Goal: Task Accomplishment & Management: Manage account settings

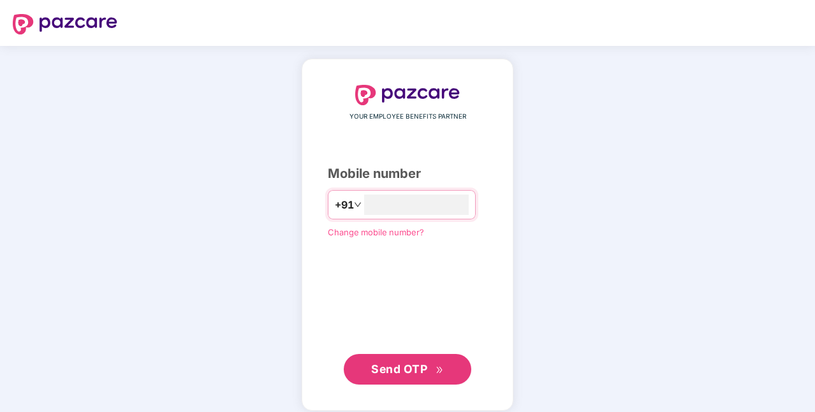
type input "**********"
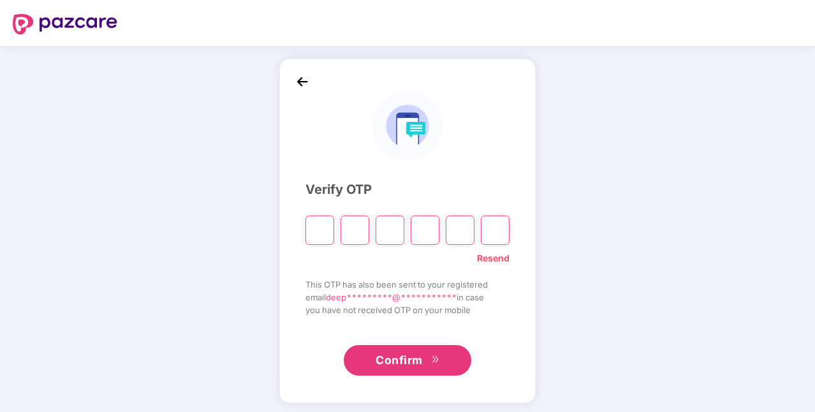
type input "*"
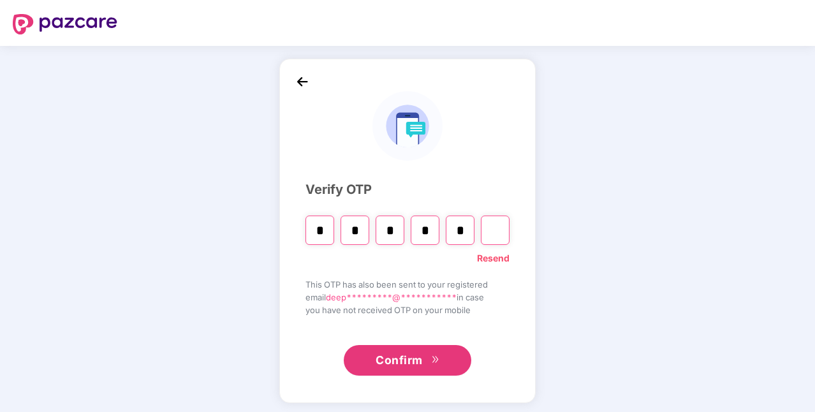
type input "*"
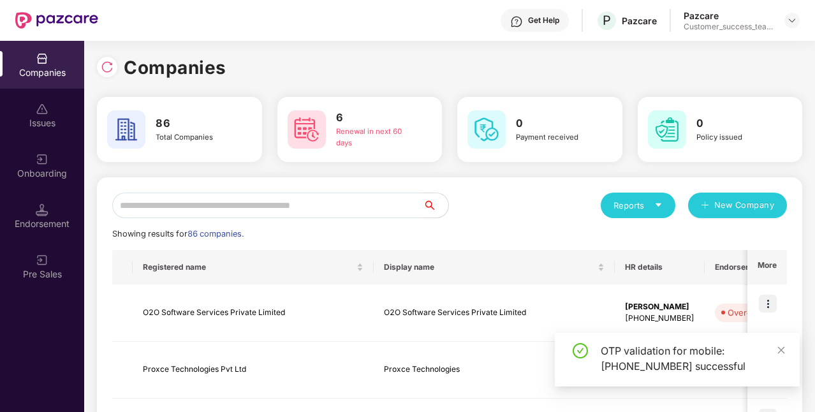
click at [247, 217] on input "text" at bounding box center [267, 206] width 311 height 26
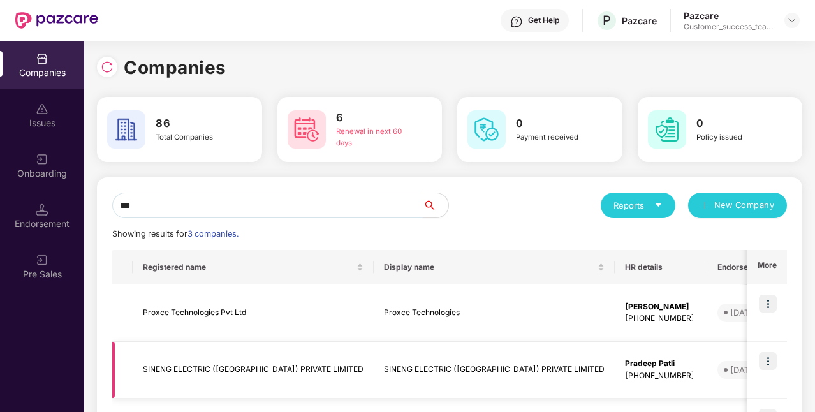
type input "***"
click at [767, 357] on img at bounding box center [768, 361] width 18 height 18
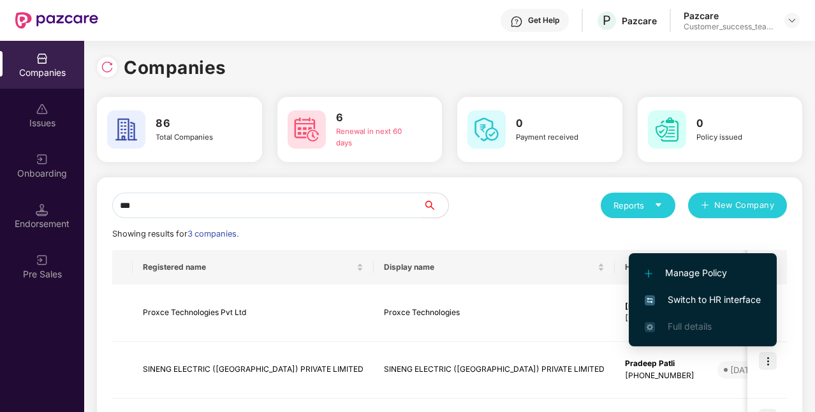
click at [708, 296] on span "Switch to HR interface" at bounding box center [703, 300] width 116 height 14
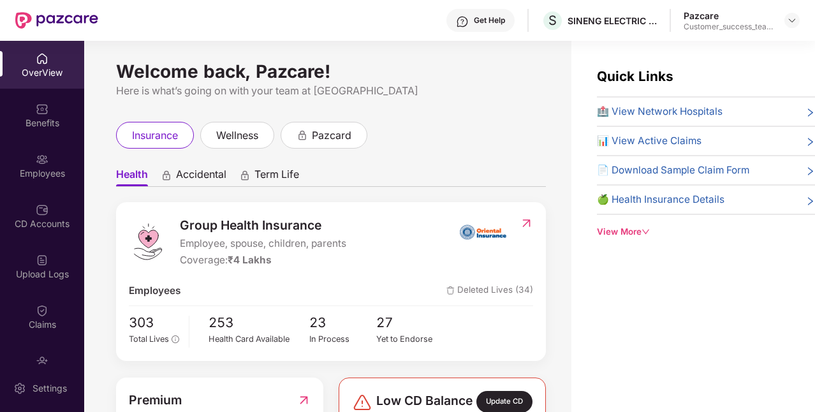
click at [47, 175] on div "Employees" at bounding box center [42, 173] width 84 height 13
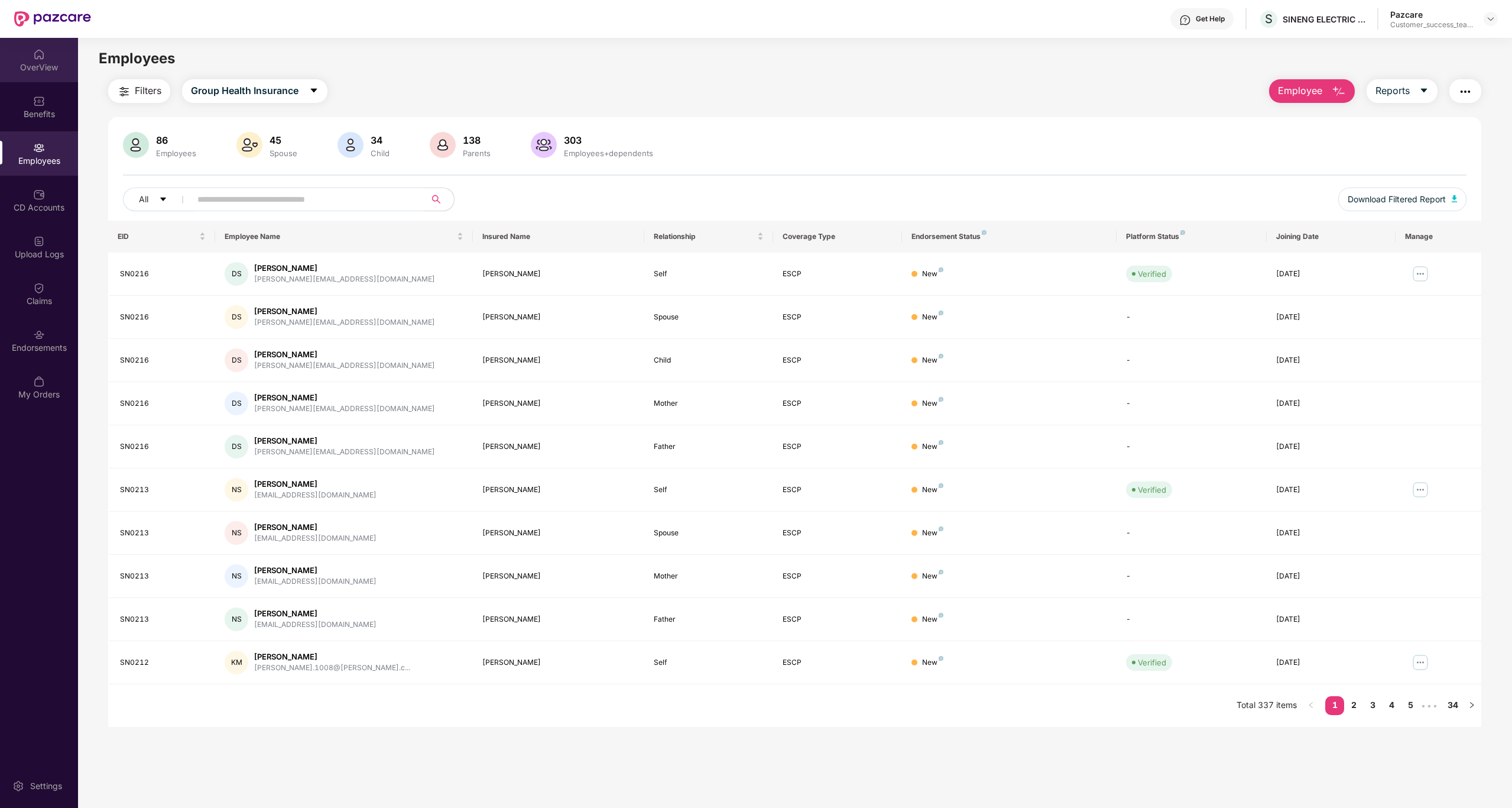
click at [58, 76] on div "OverView" at bounding box center [39, 60] width 78 height 44
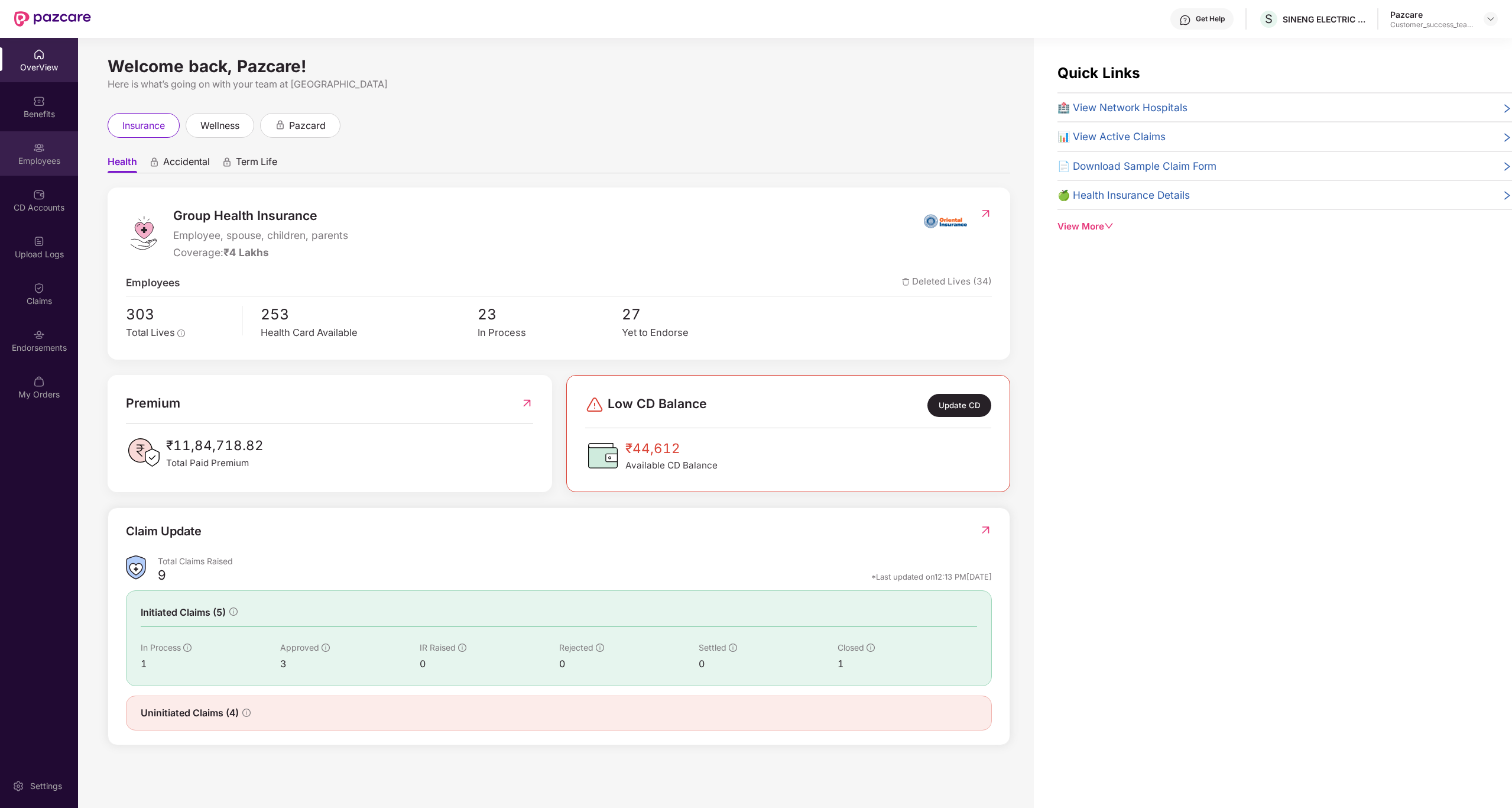
click at [24, 142] on div "Employees" at bounding box center [39, 154] width 78 height 44
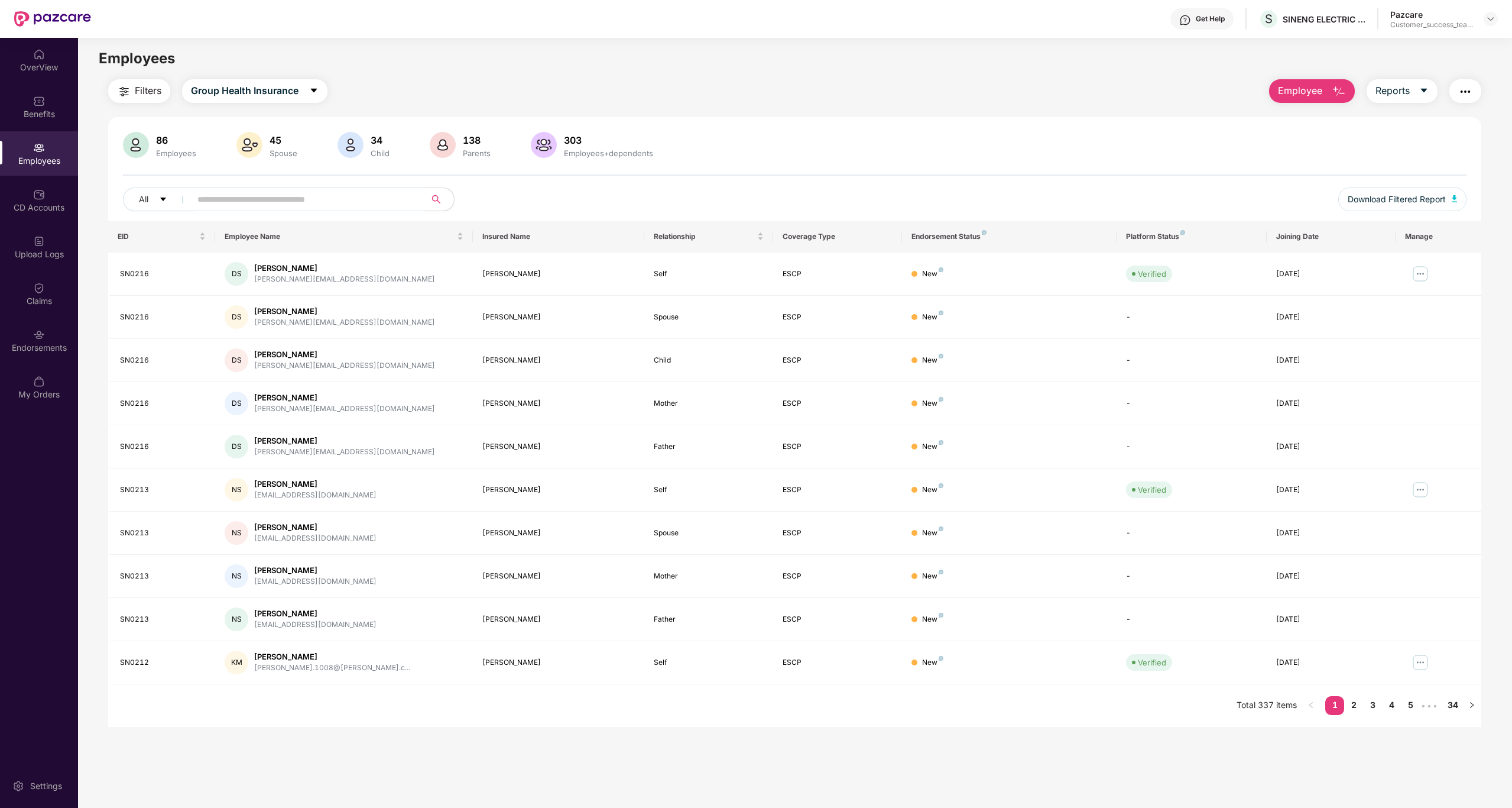
click at [755, 95] on span "Employee" at bounding box center [1301, 91] width 44 height 15
click at [755, 118] on div "Add Employee(s)" at bounding box center [1319, 121] width 67 height 14
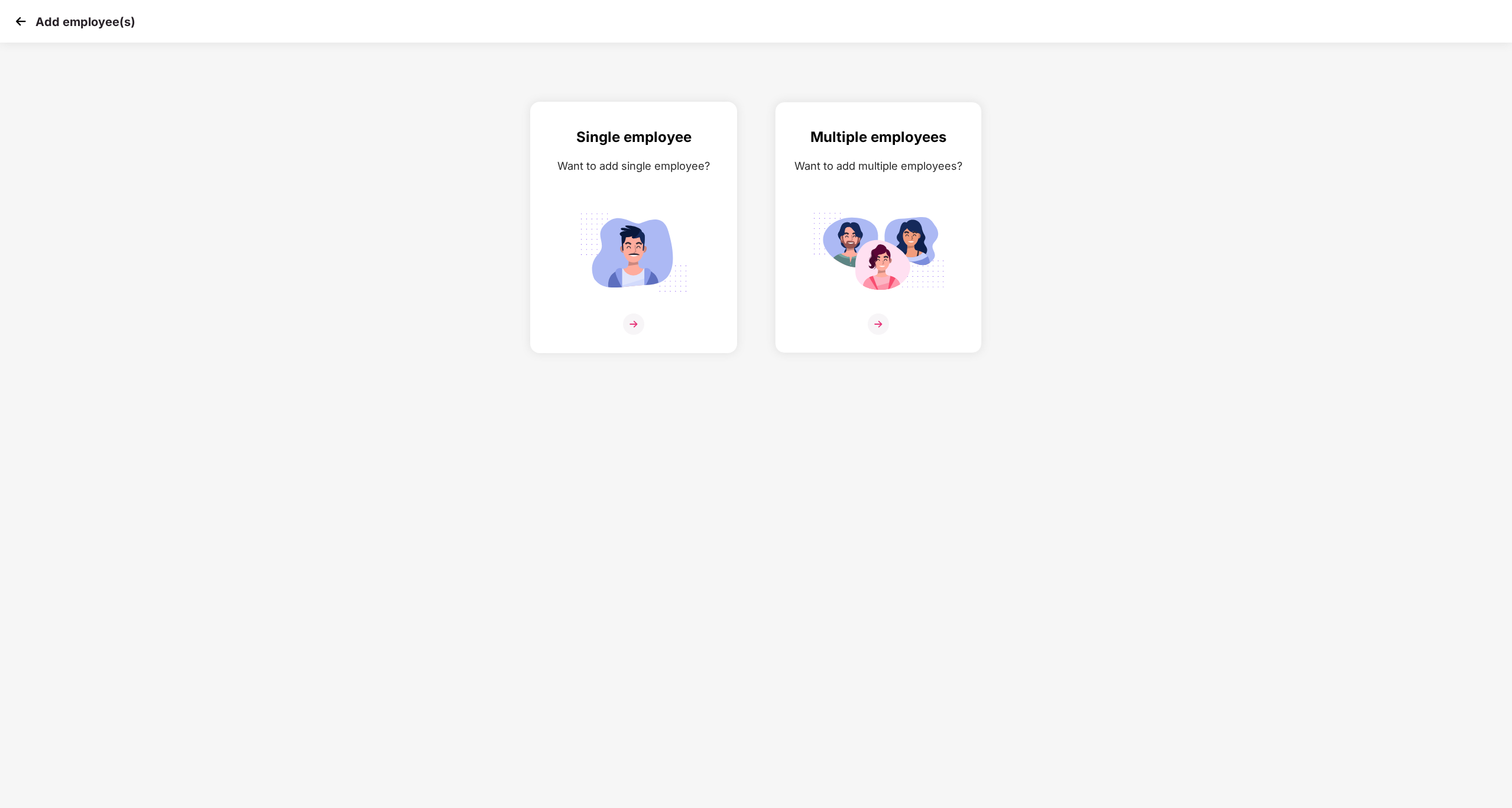
click at [691, 293] on img at bounding box center [634, 253] width 132 height 93
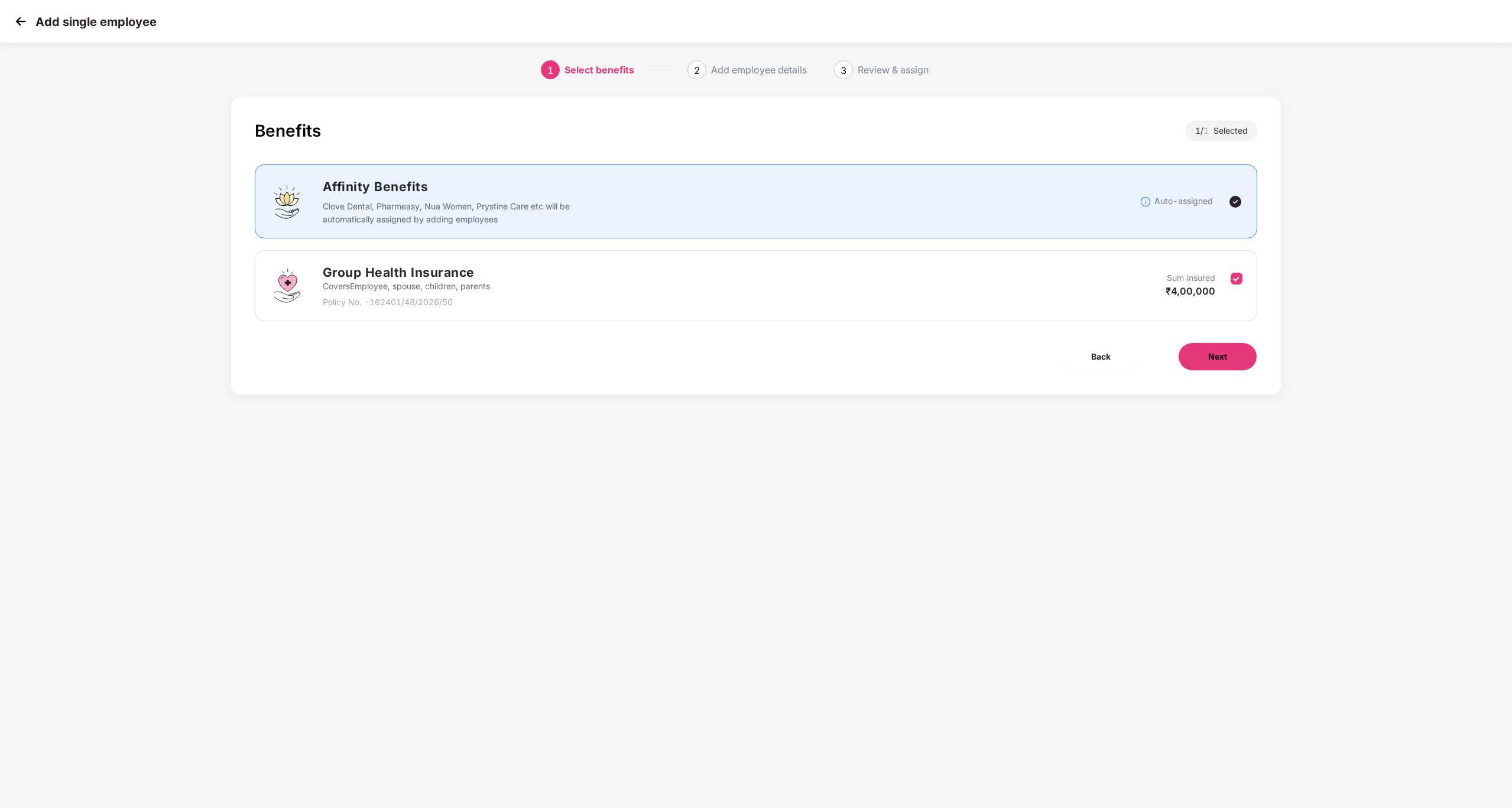
click at [755, 358] on button "Next" at bounding box center [1218, 356] width 80 height 29
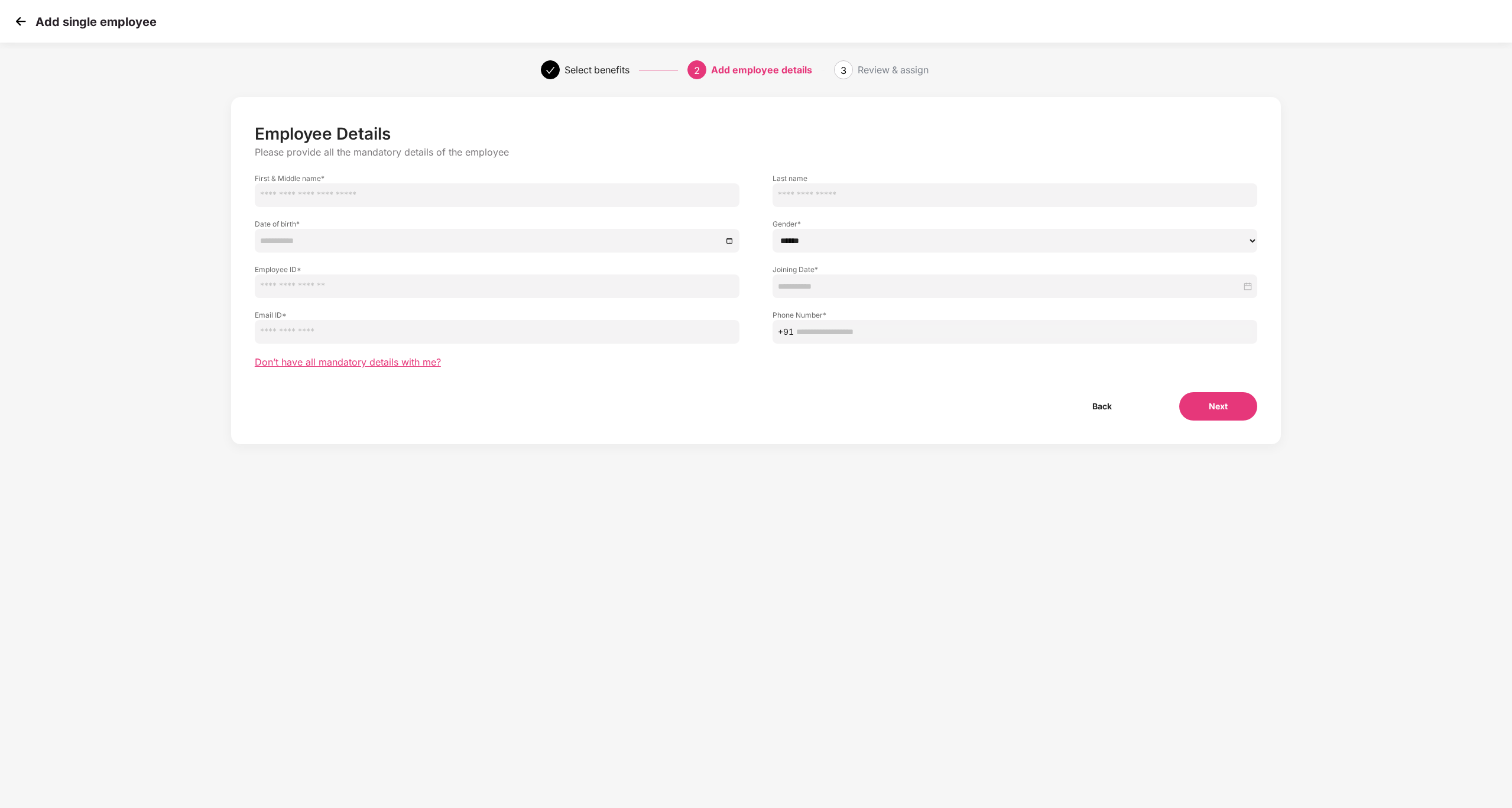
click at [320, 363] on span "Don’t have all mandatory details with me?" at bounding box center [347, 361] width 186 height 12
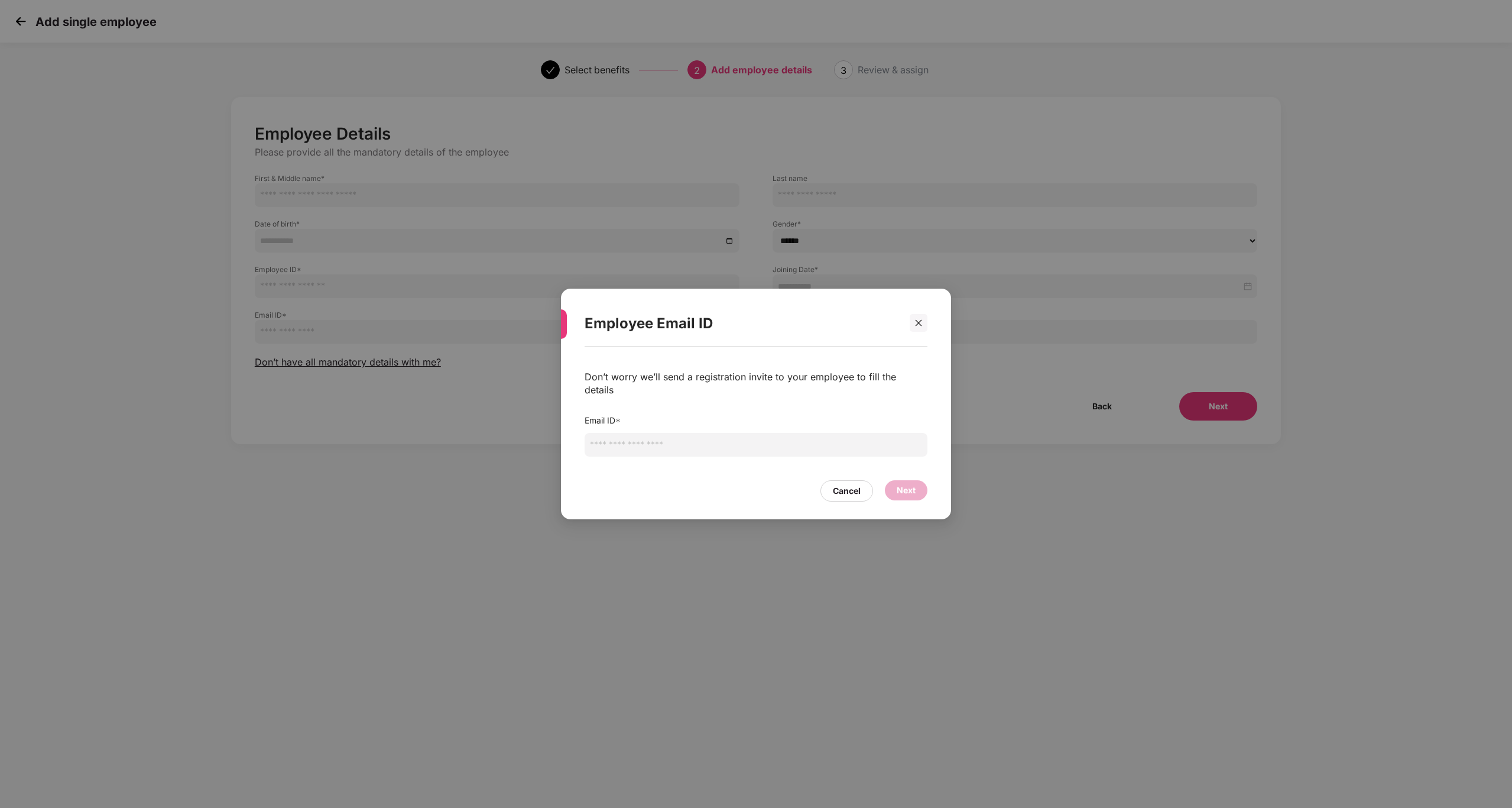
click at [665, 382] on input "email" at bounding box center [756, 445] width 343 height 24
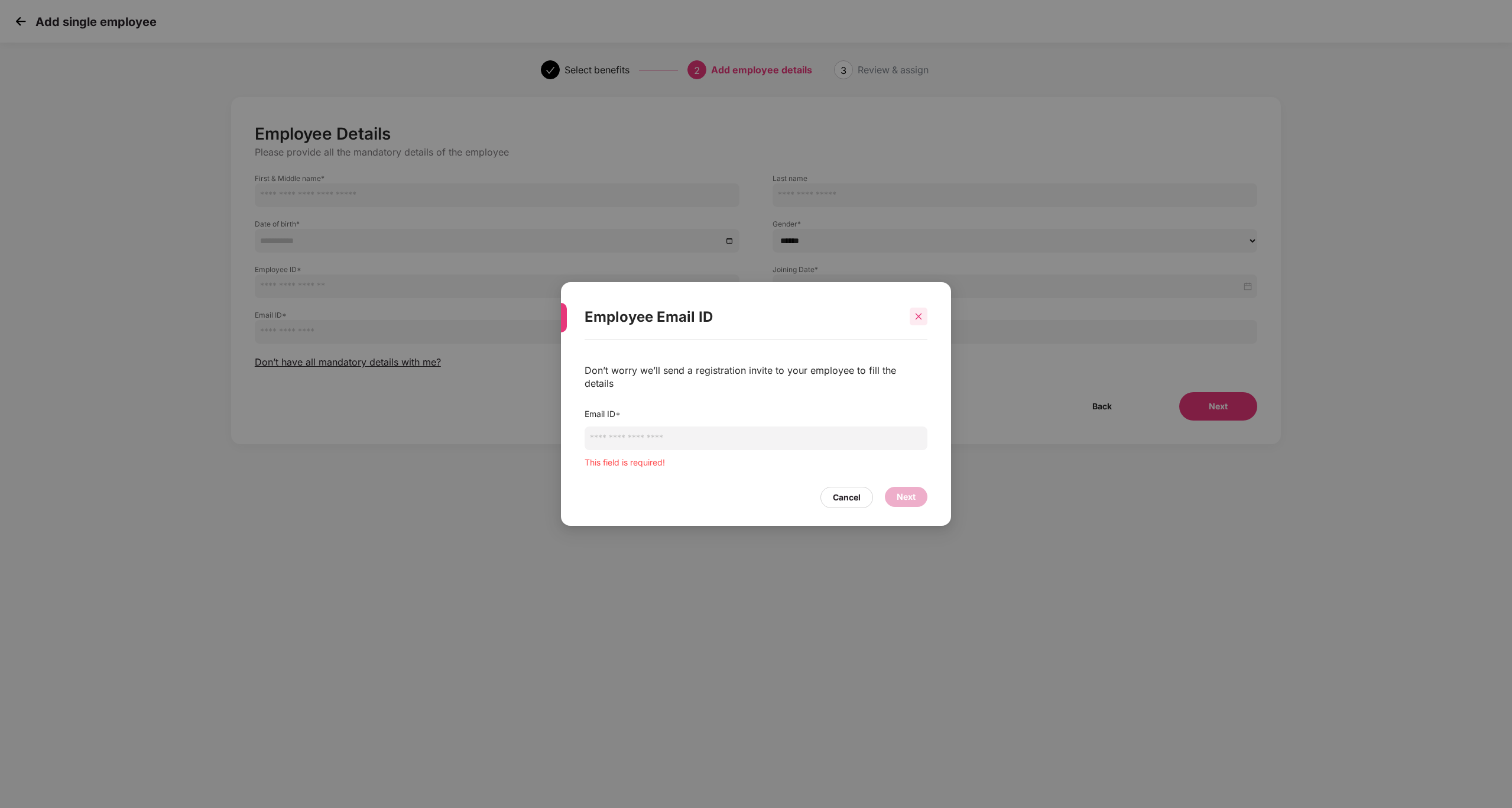
click at [755, 335] on div "Employee Email ID" at bounding box center [756, 317] width 343 height 46
click at [755, 321] on icon "close" at bounding box center [918, 316] width 8 height 8
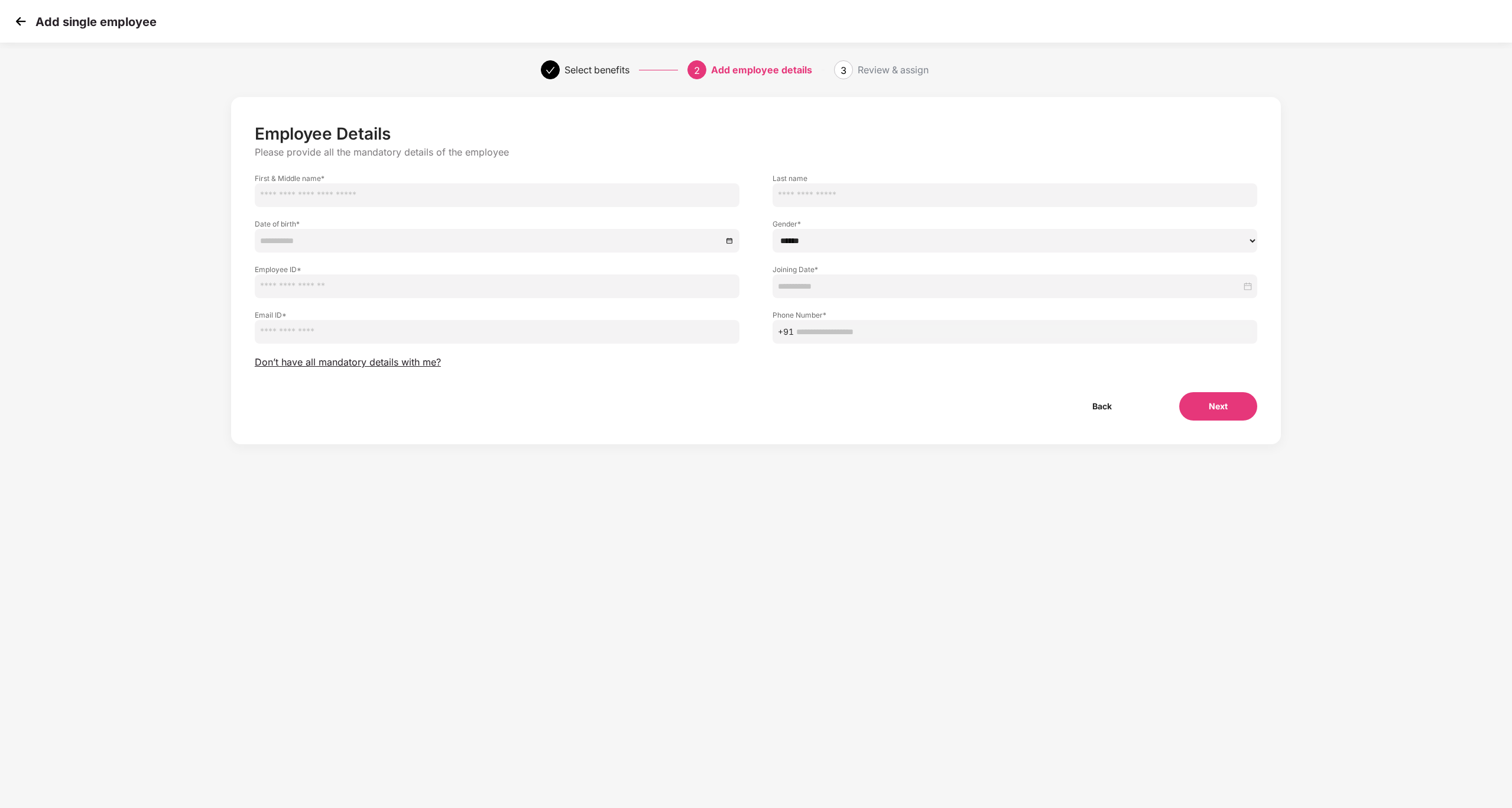
click at [24, 16] on img at bounding box center [20, 20] width 18 height 18
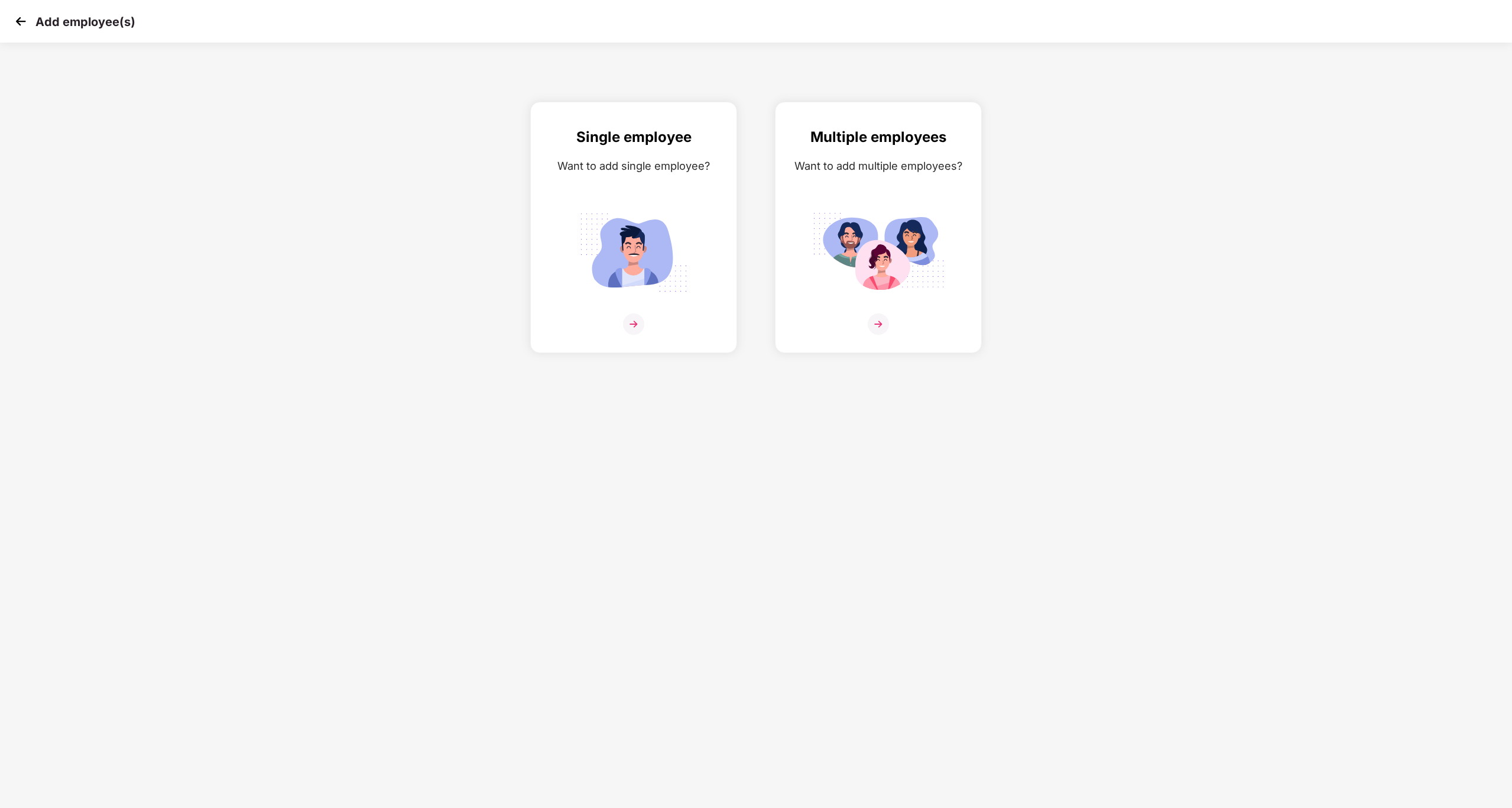
click at [24, 16] on img at bounding box center [20, 20] width 18 height 18
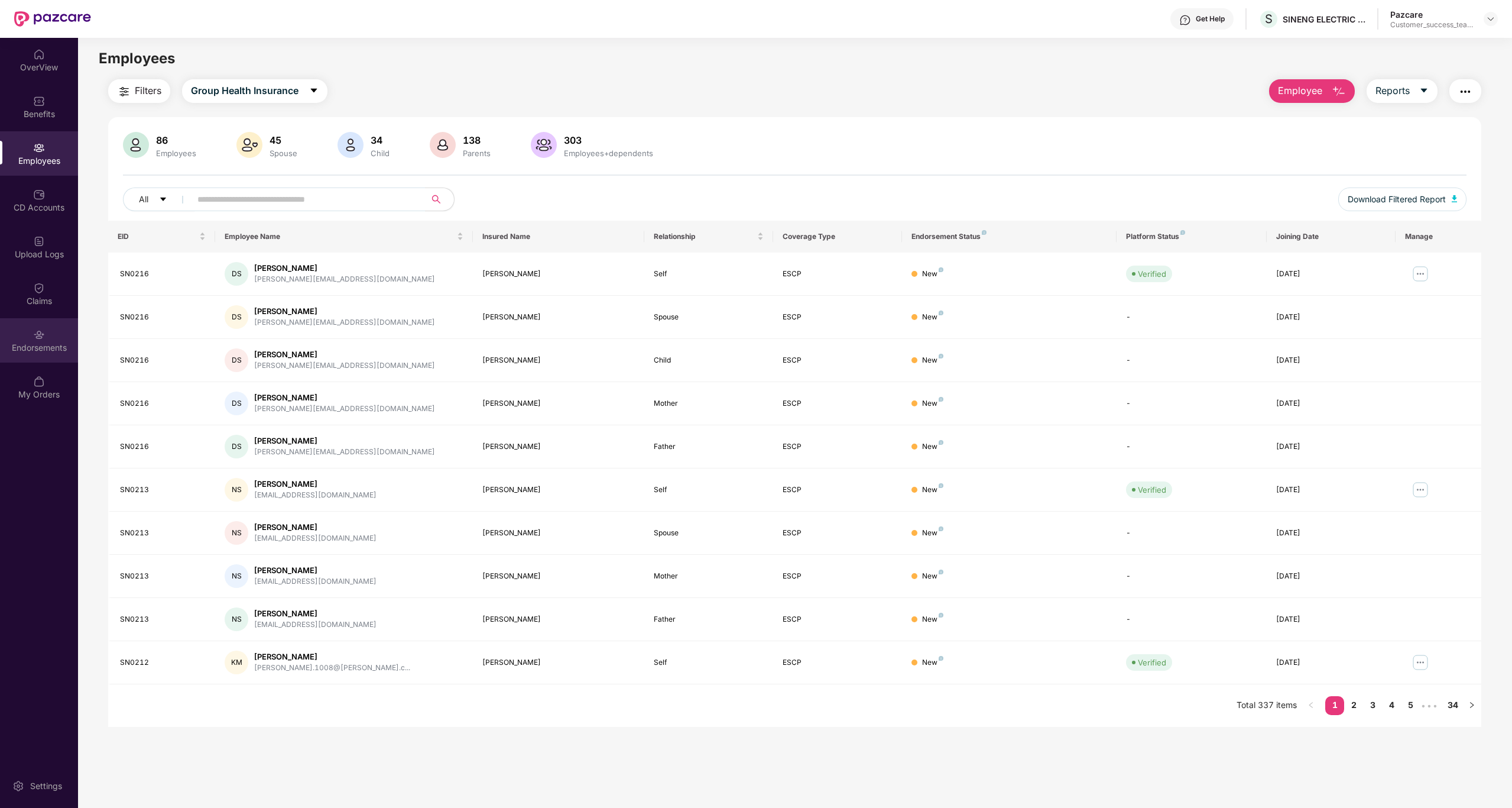
click at [19, 352] on div "Endorsements" at bounding box center [39, 347] width 78 height 12
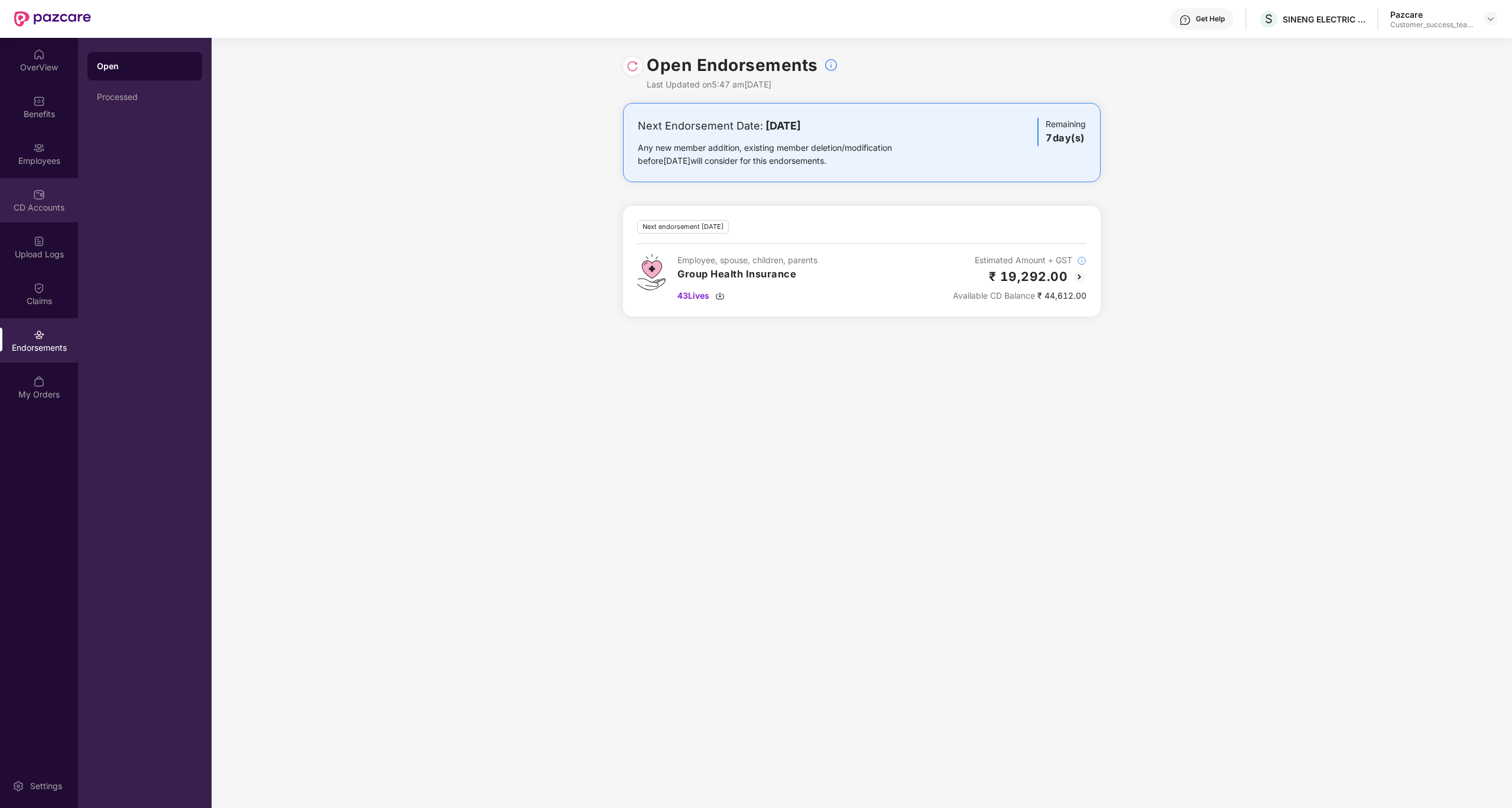
click at [44, 179] on div "CD Accounts" at bounding box center [39, 200] width 78 height 44
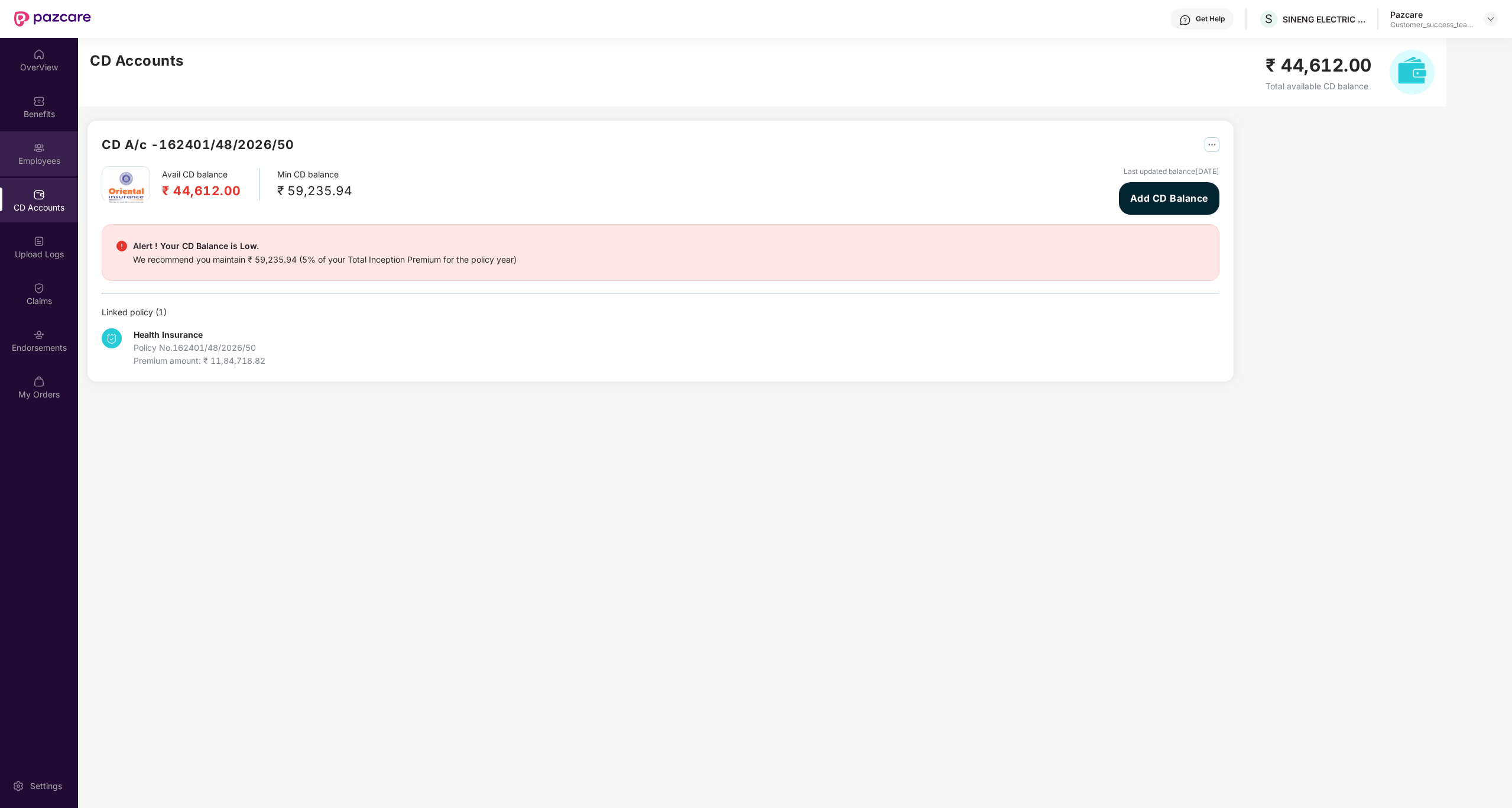
click at [44, 171] on div "Employees" at bounding box center [39, 154] width 78 height 44
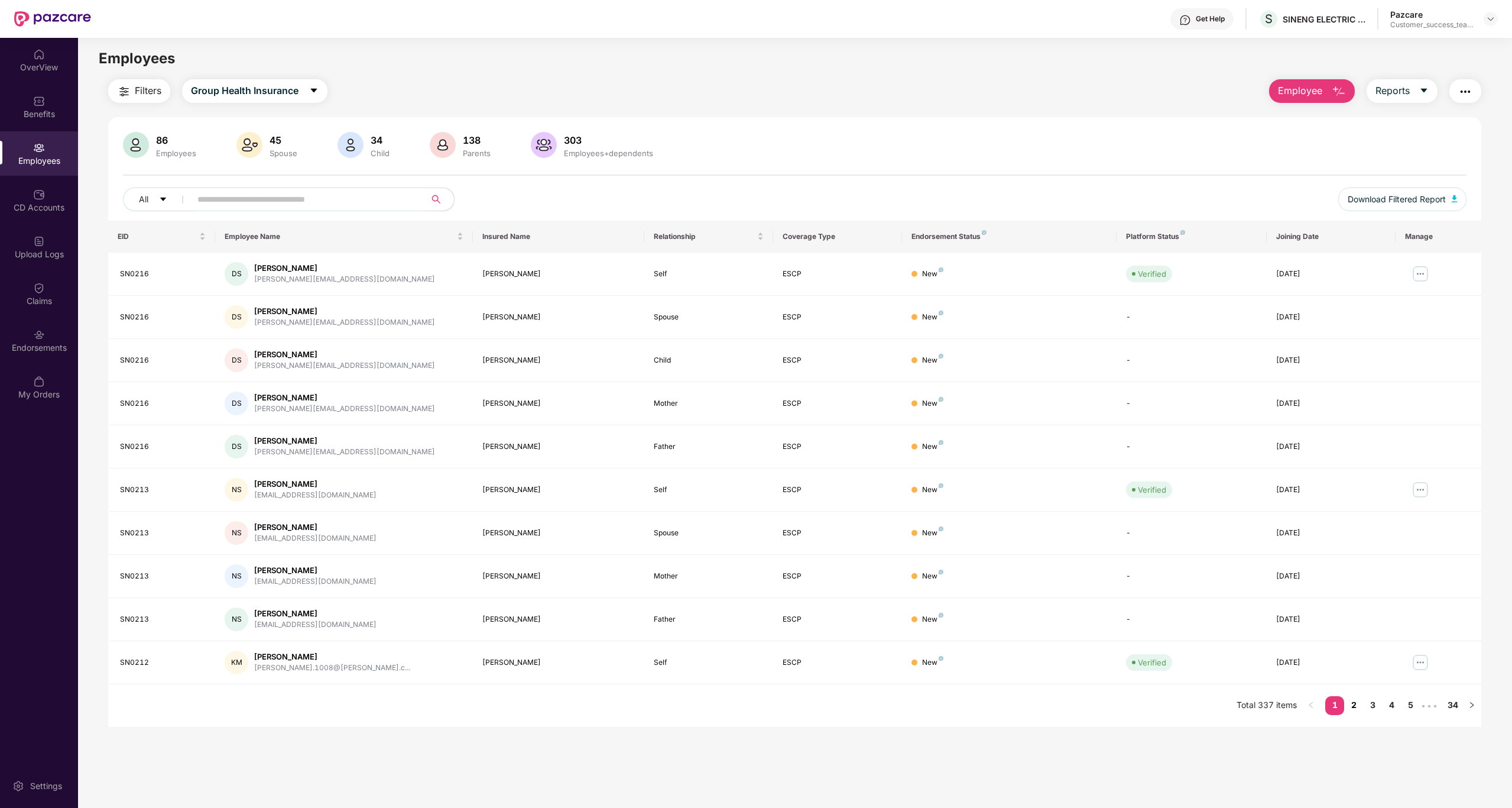
click at [755, 382] on link "2" at bounding box center [1354, 704] width 19 height 18
click at [755, 382] on link "3" at bounding box center [1372, 704] width 19 height 18
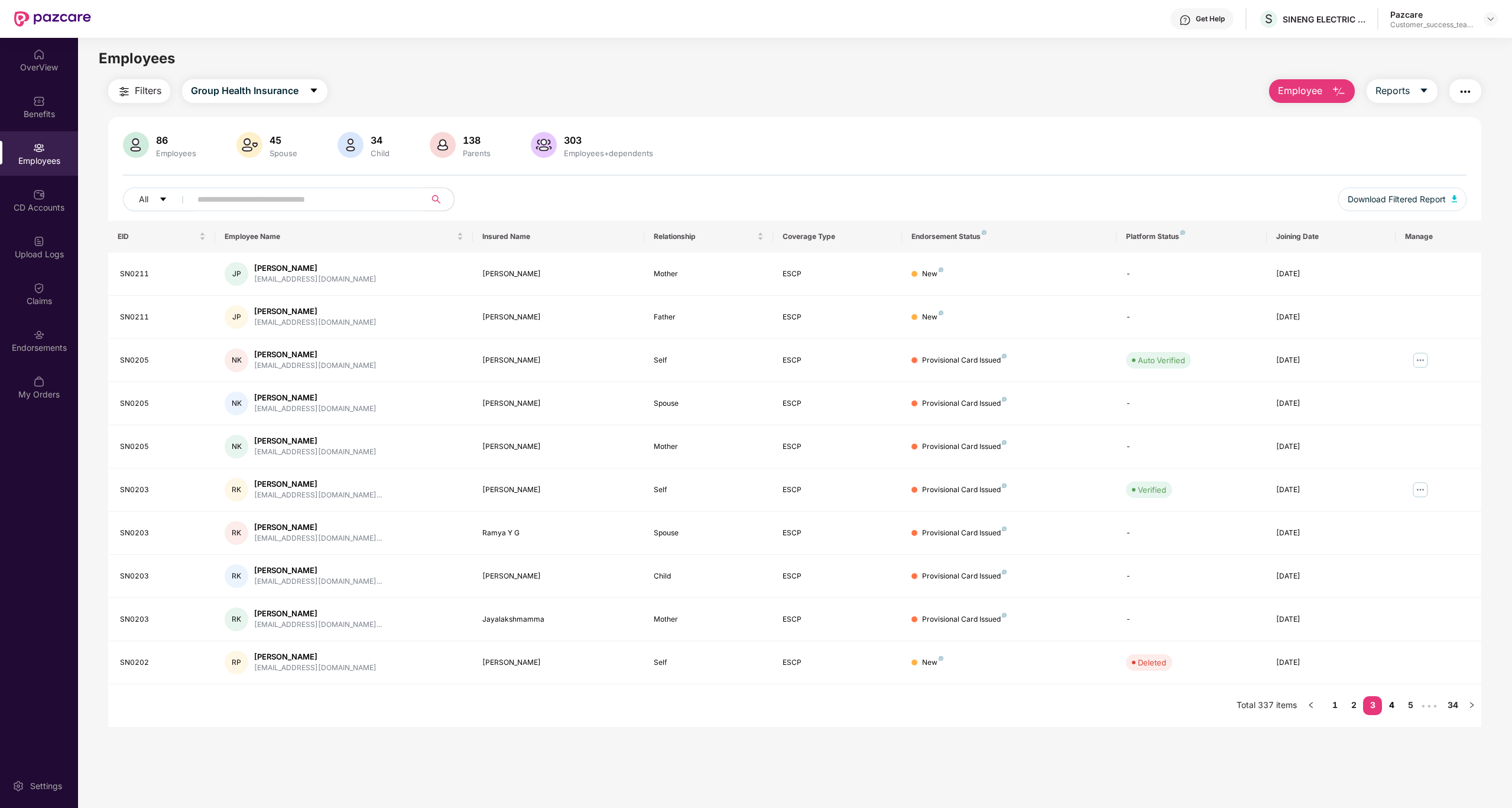
click at [755, 382] on link "4" at bounding box center [1392, 704] width 19 height 18
click at [755, 382] on link "1" at bounding box center [1316, 704] width 19 height 18
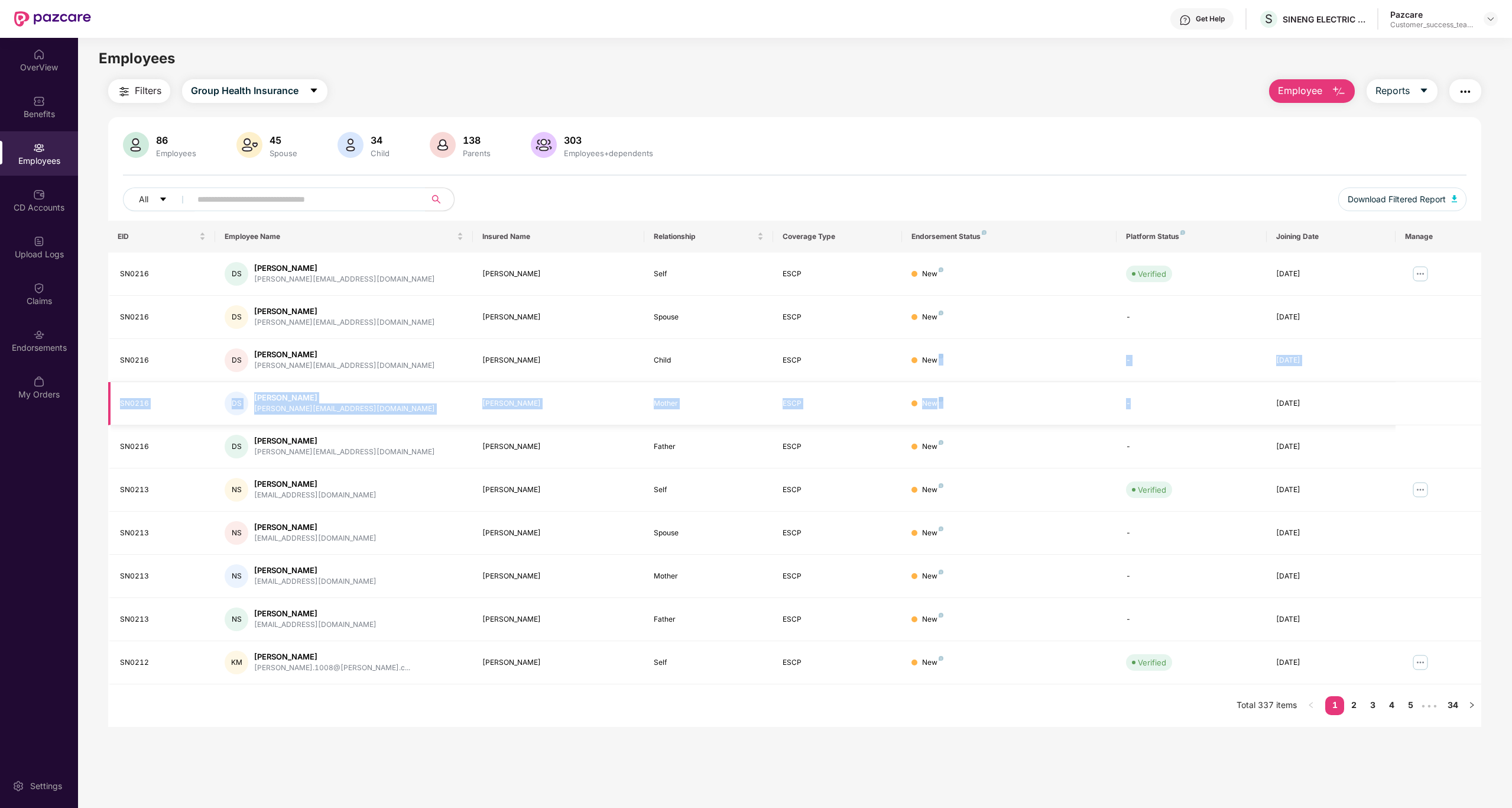
drag, startPoint x: 1040, startPoint y: 355, endPoint x: 1153, endPoint y: 414, distance: 127.5
click at [755, 382] on tbody "SN0216 [PERSON_NAME] Sharma [EMAIL_ADDRESS][DOMAIN_NAME] [PERSON_NAME] Self ESC…" at bounding box center [795, 468] width 1374 height 432
